Goal: Find specific page/section: Find specific page/section

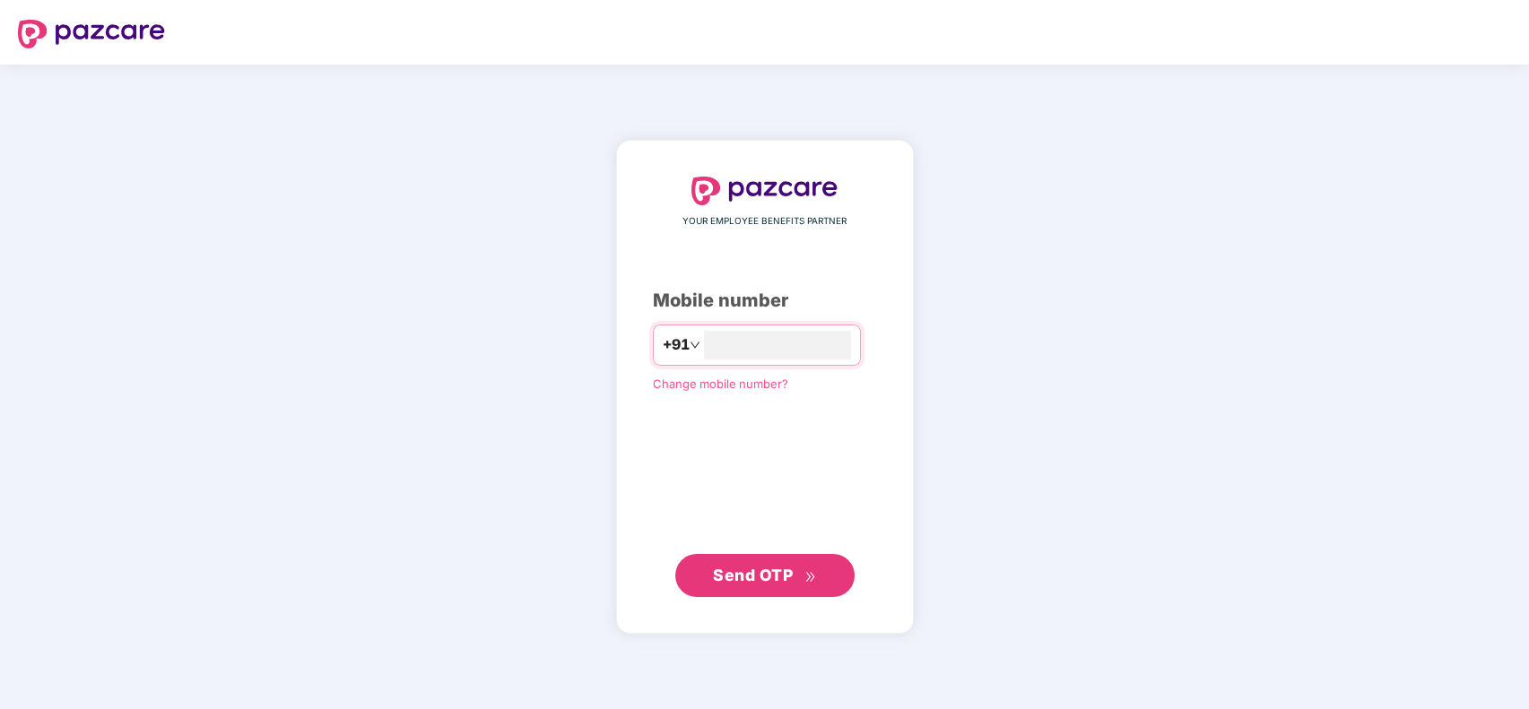
type input "**********"
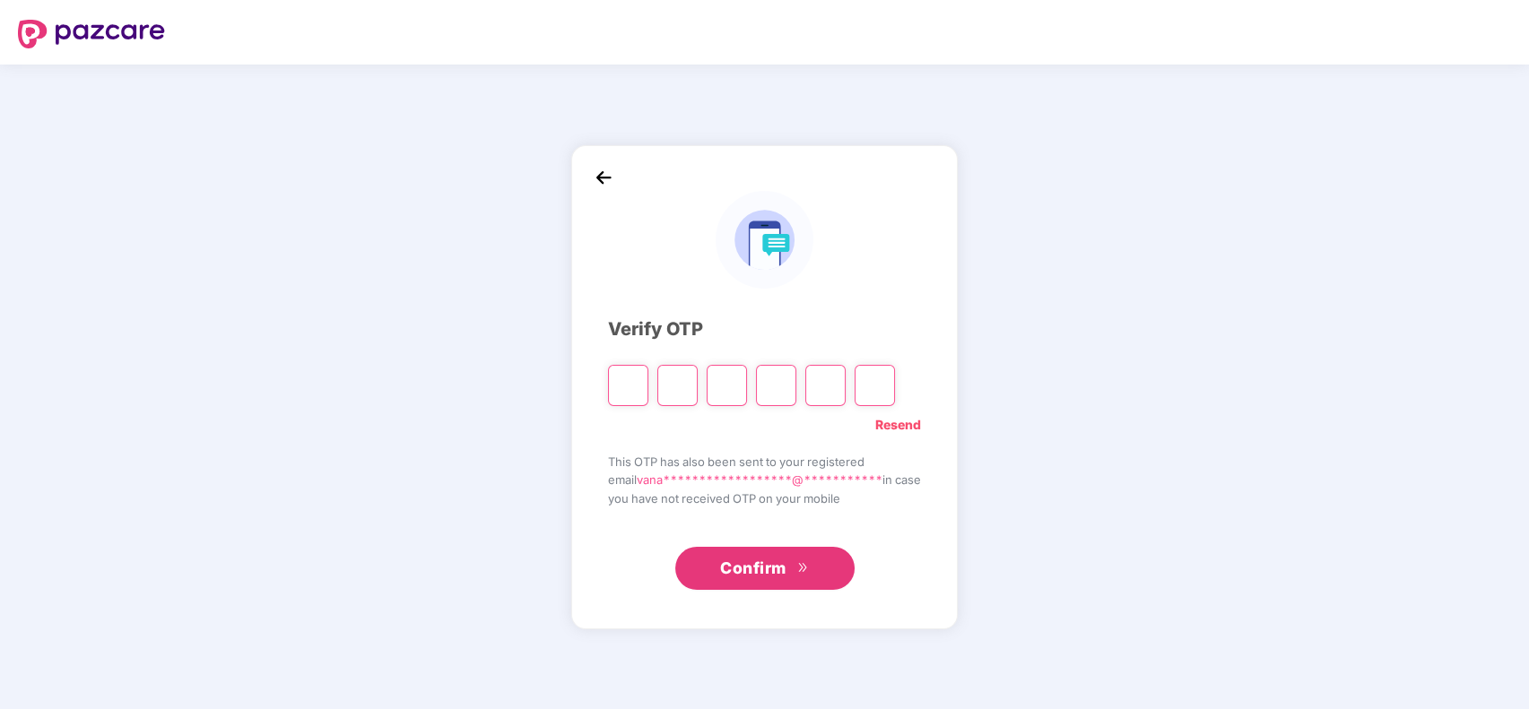
type input "*"
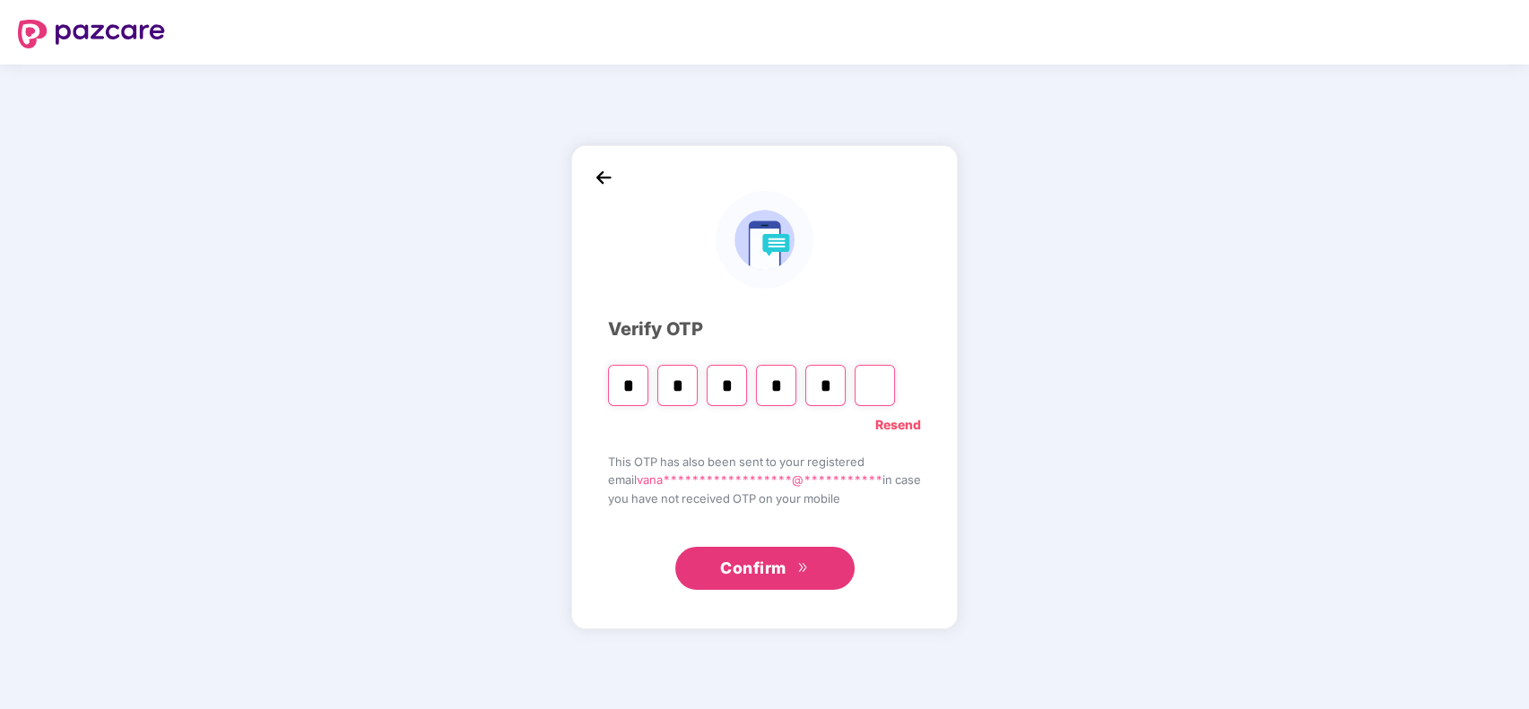
type input "*"
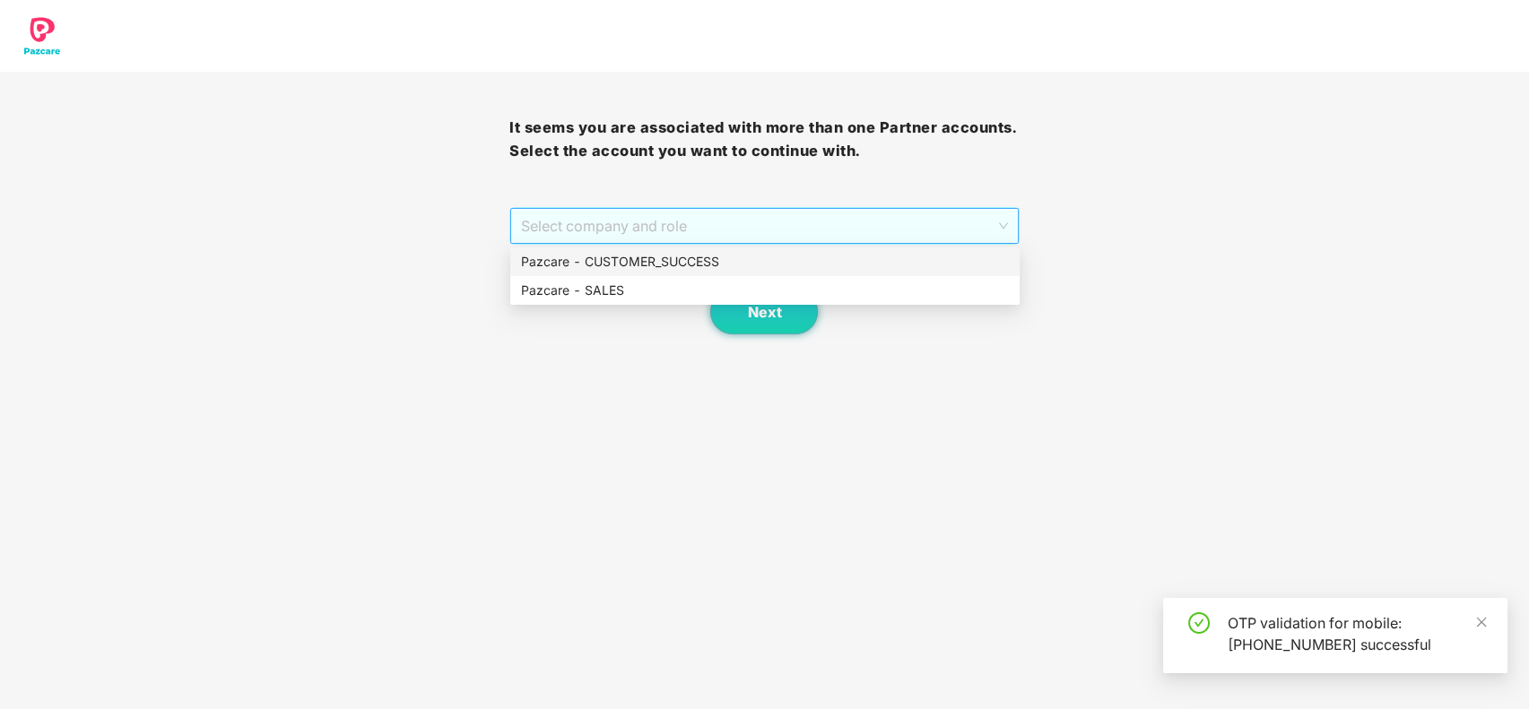
click at [703, 223] on span "Select company and role" at bounding box center [764, 226] width 486 height 34
click at [703, 243] on div "Select company and role" at bounding box center [763, 226] width 507 height 36
click at [716, 216] on span "Select company and role" at bounding box center [764, 226] width 486 height 34
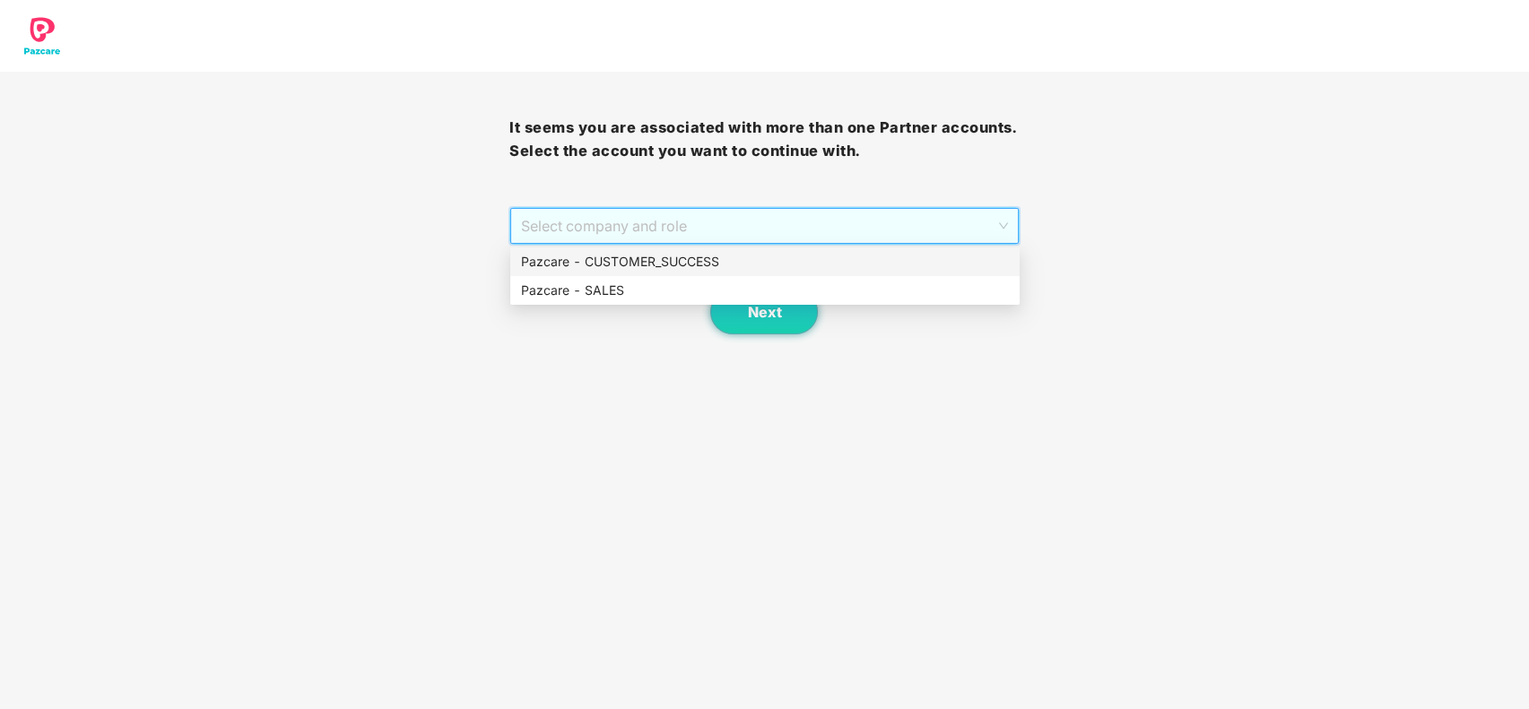
click at [724, 259] on div "Pazcare - CUSTOMER_SUCCESS" at bounding box center [765, 262] width 488 height 20
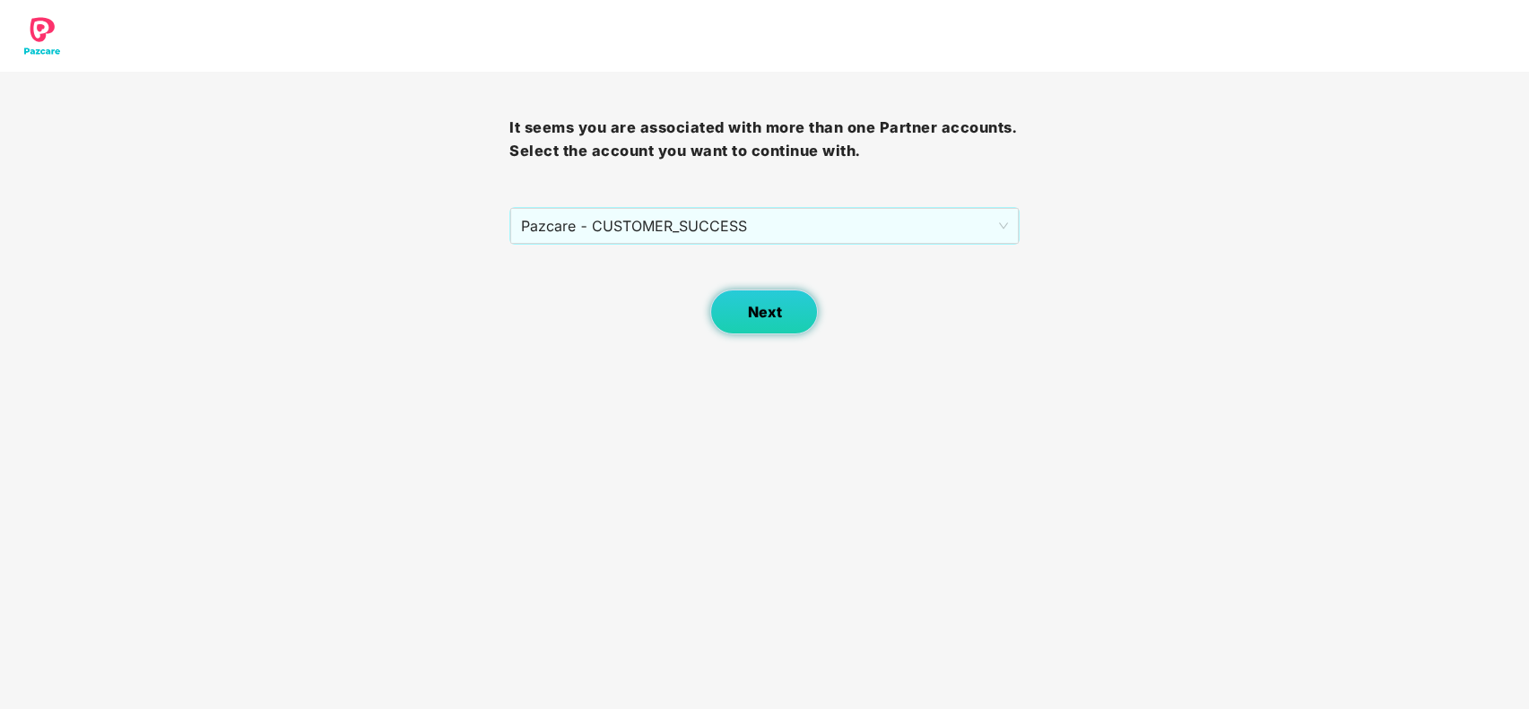
click at [802, 296] on button "Next" at bounding box center [764, 312] width 108 height 45
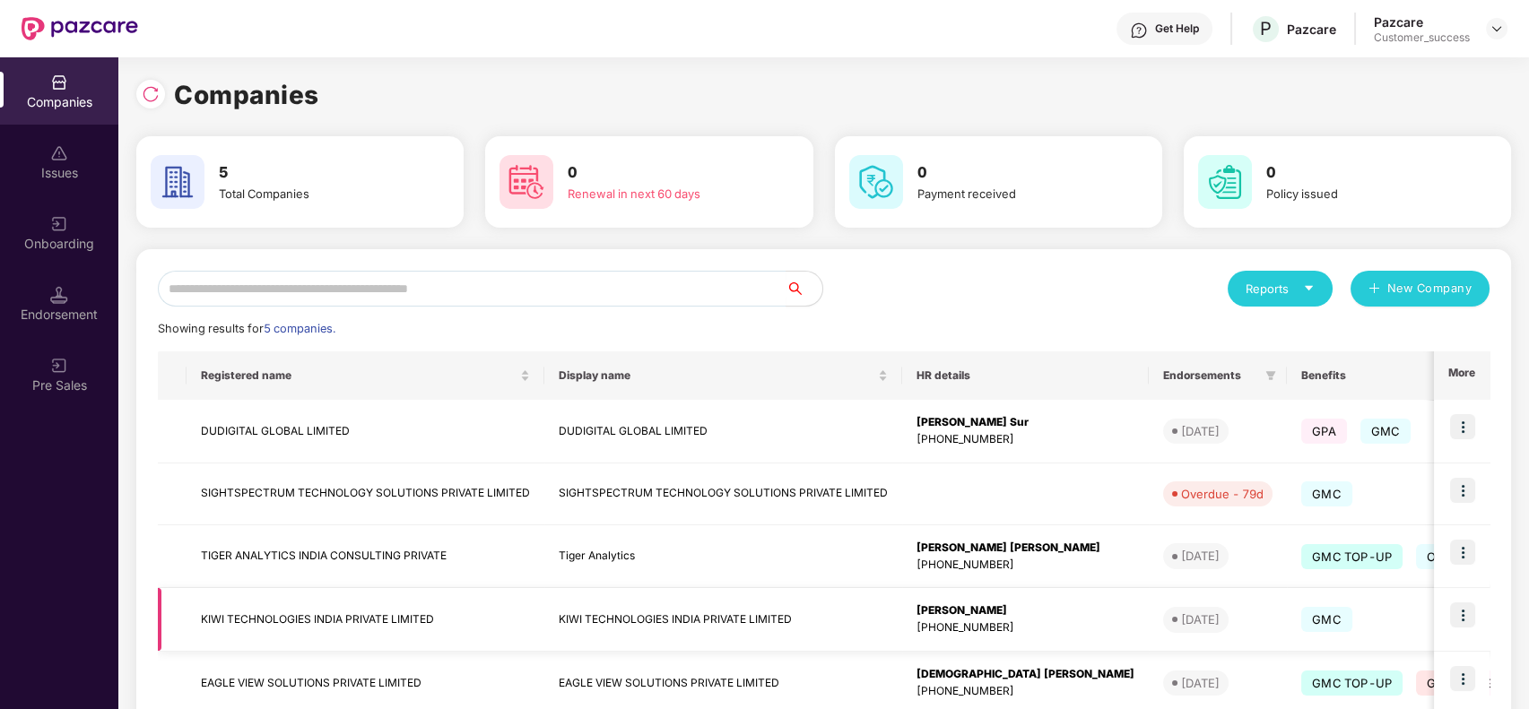
scroll to position [106, 0]
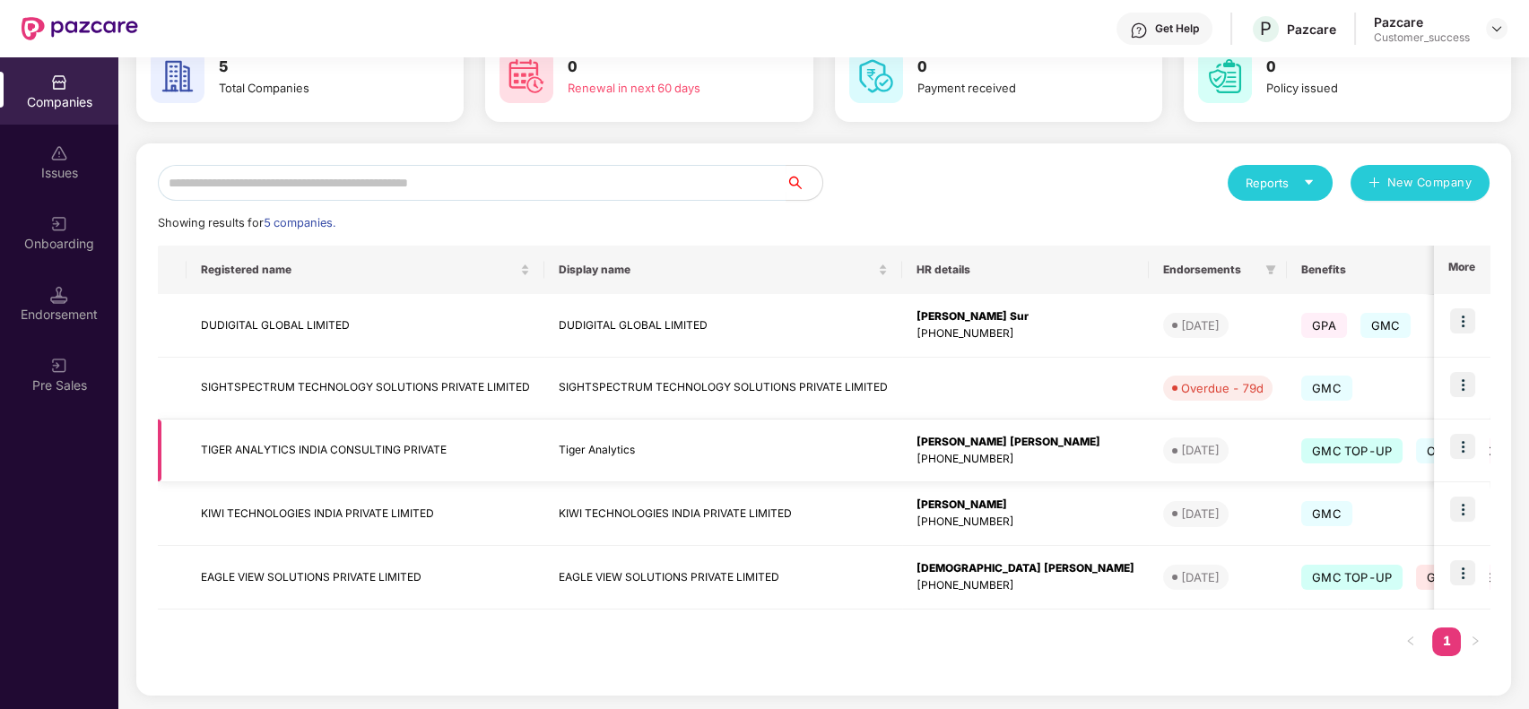
click at [1462, 439] on img at bounding box center [1462, 446] width 25 height 25
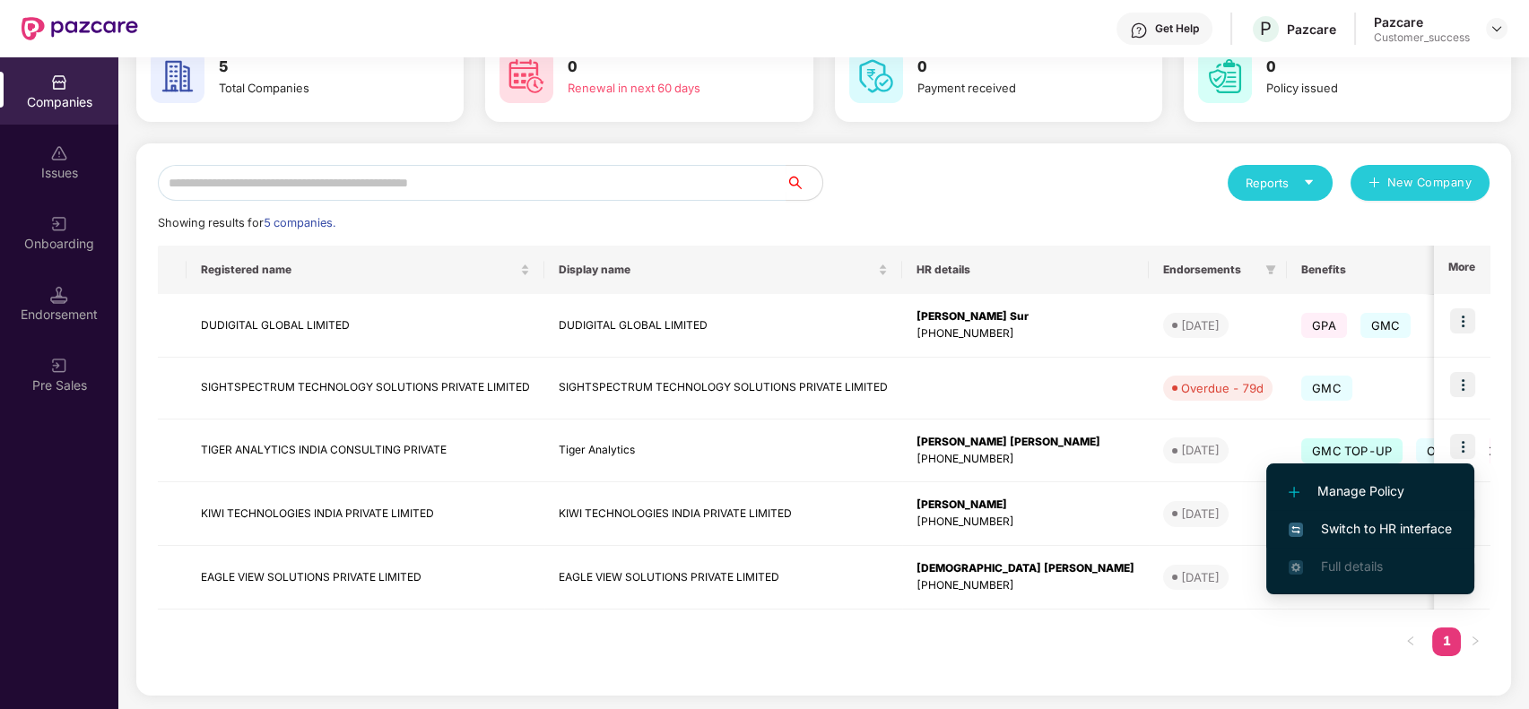
click at [1354, 513] on li "Switch to HR interface" at bounding box center [1370, 529] width 208 height 38
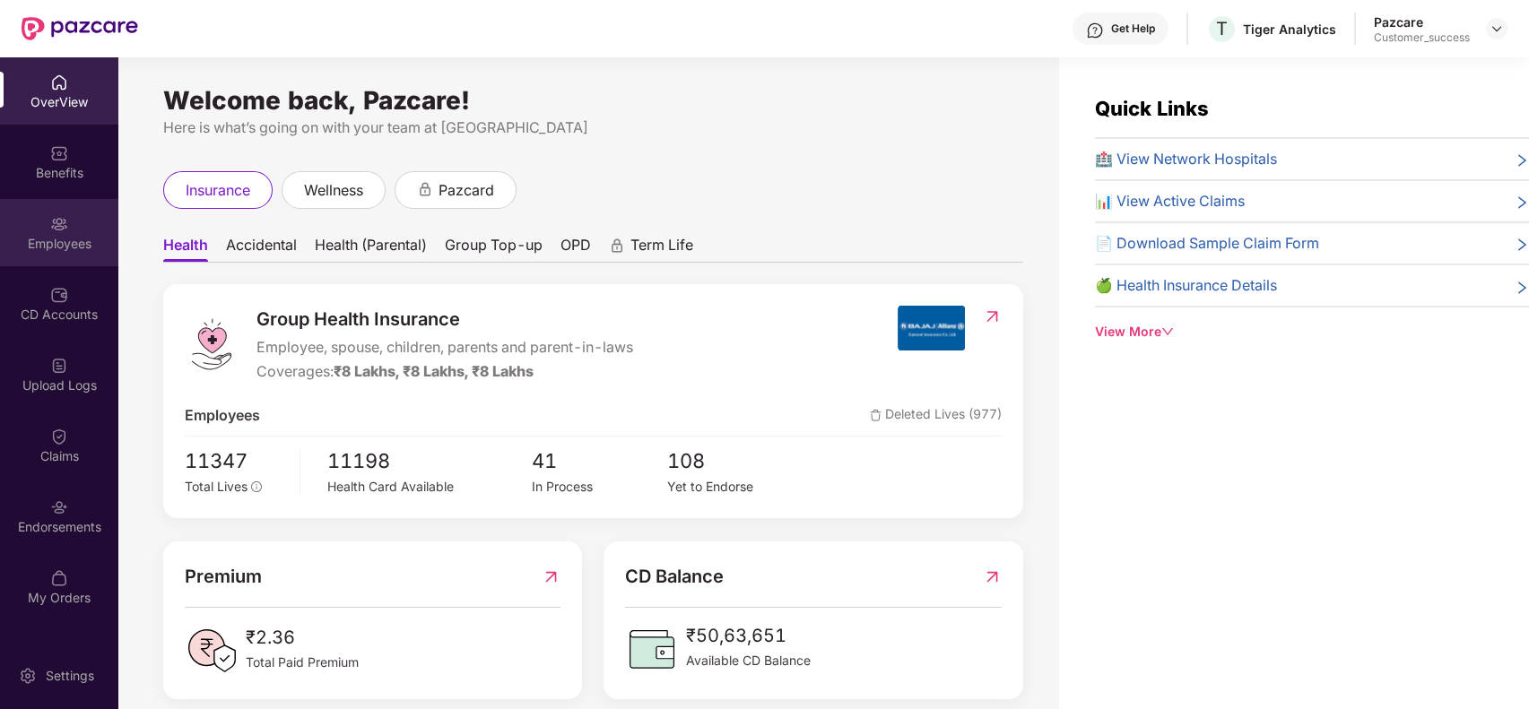
click at [49, 257] on div "Employees" at bounding box center [59, 232] width 118 height 67
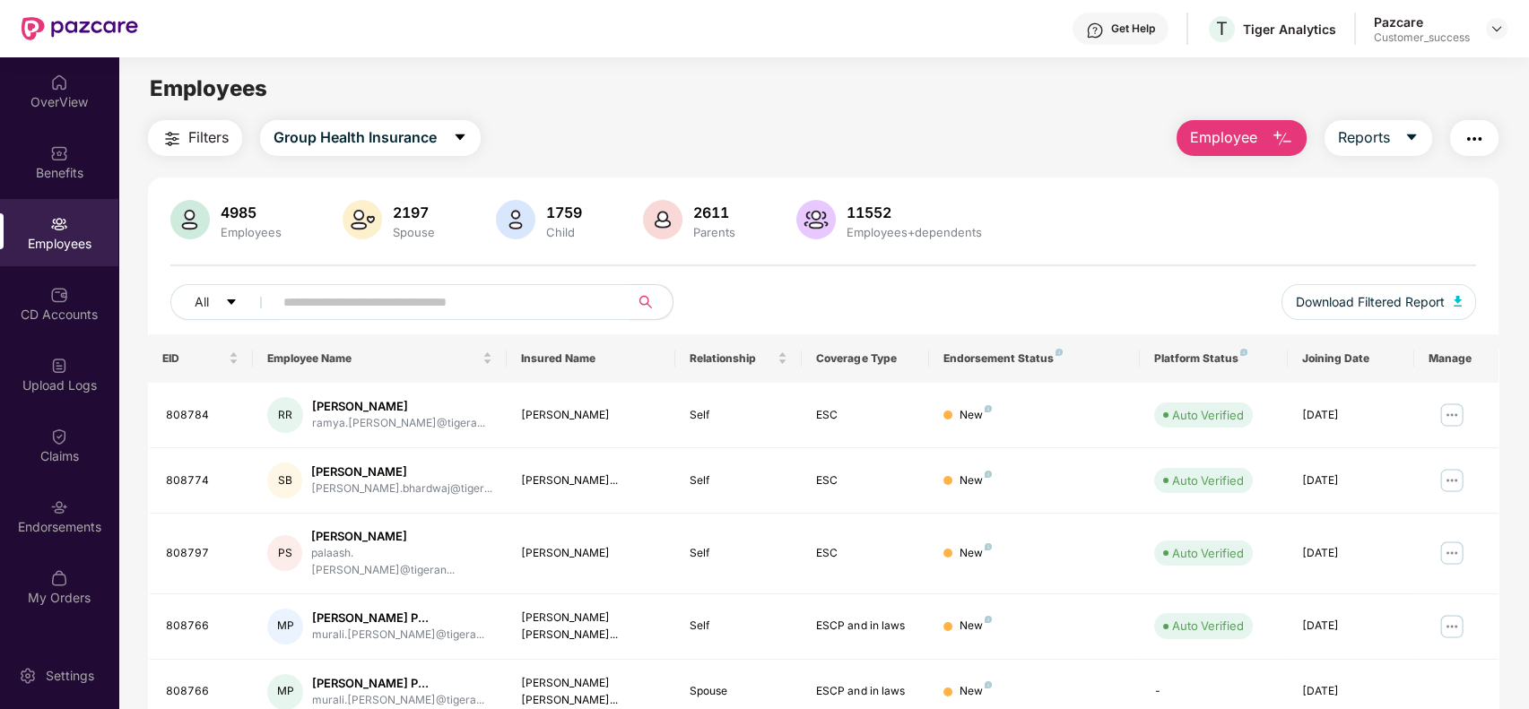
click at [401, 307] on input "text" at bounding box center [444, 302] width 322 height 27
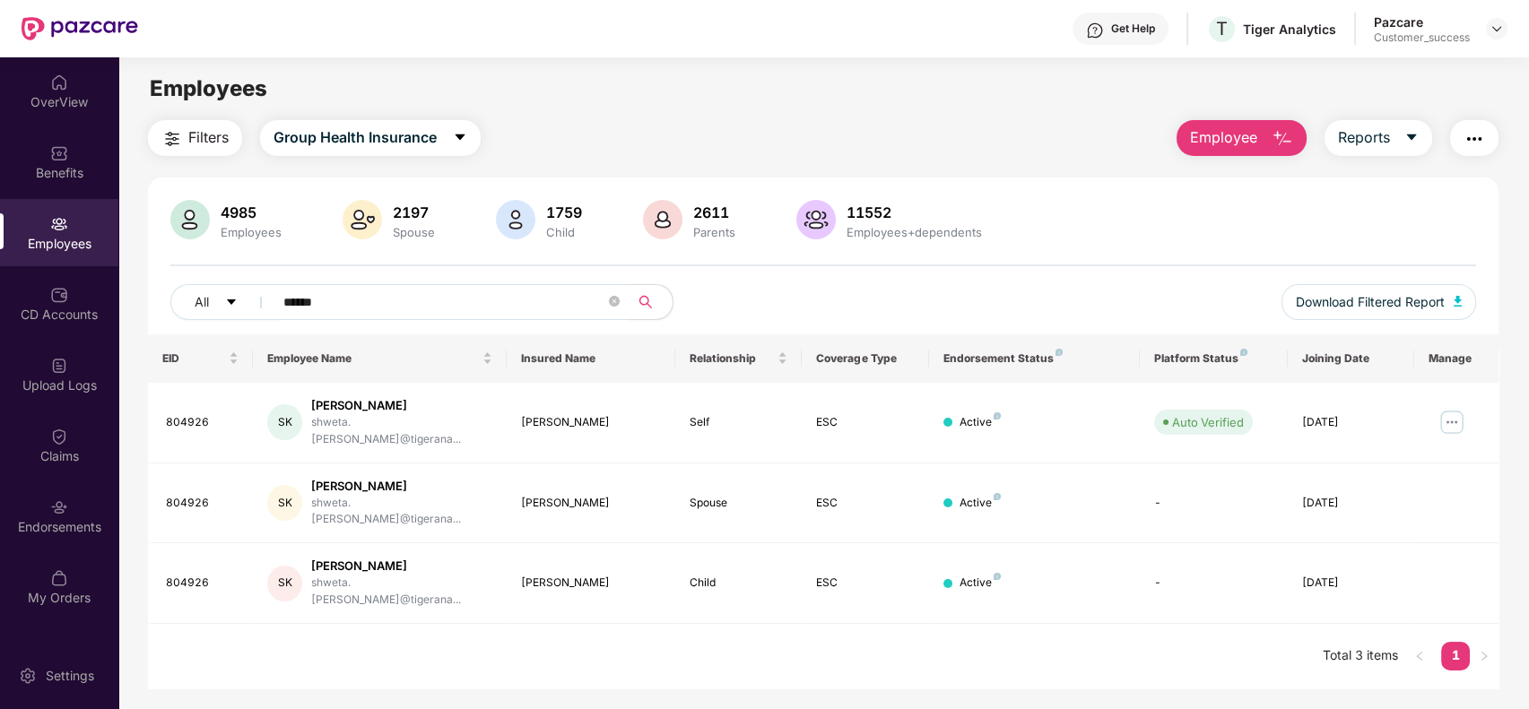
type input "******"
